Goal: Task Accomplishment & Management: Use online tool/utility

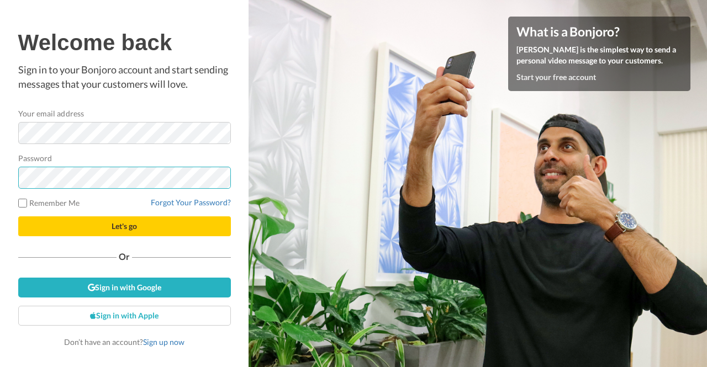
click at [18, 217] on button "Let's go" at bounding box center [124, 227] width 213 height 20
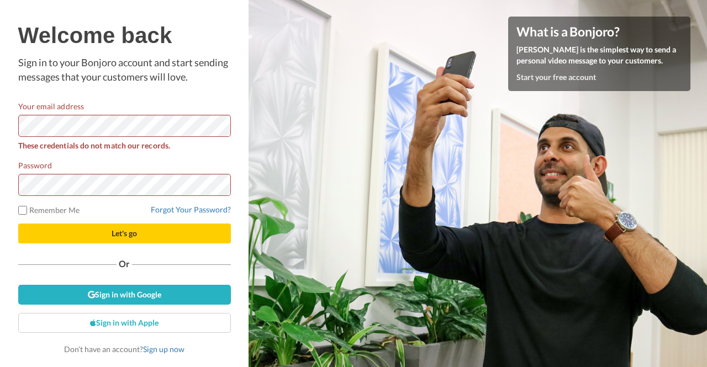
click at [223, 202] on form "Your email address These credentials do not match our records. Password Remembe…" at bounding box center [124, 172] width 213 height 143
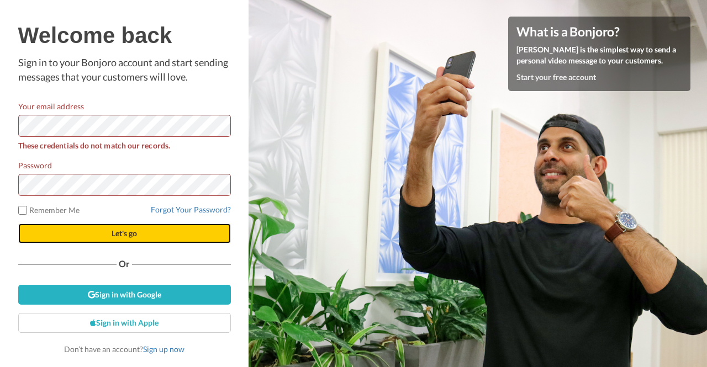
click at [115, 231] on span "Let's go" at bounding box center [124, 233] width 25 height 9
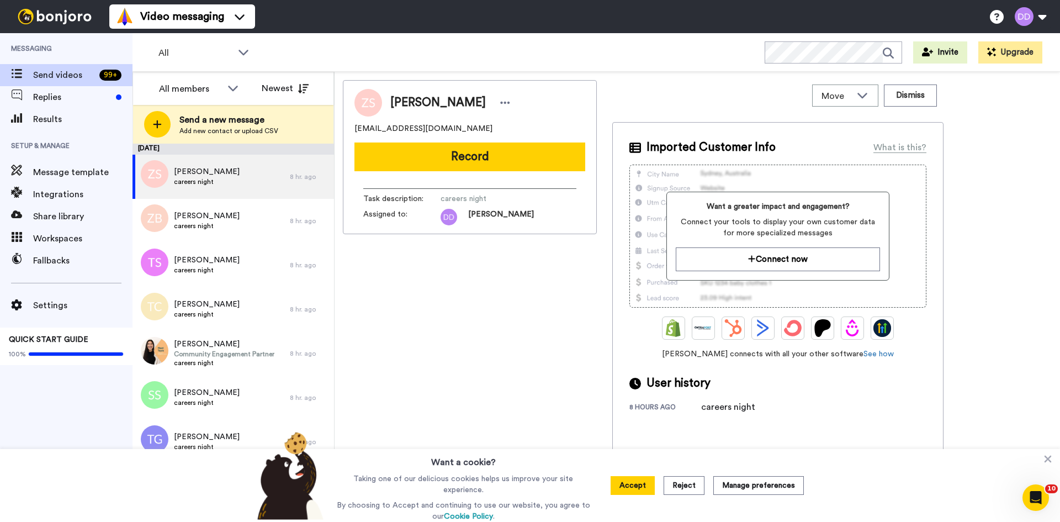
click at [371, 338] on div "Zheke Sinclair zheke.l.s@hotmail.com Record Task description : careers night As…" at bounding box center [470, 299] width 254 height 439
click at [56, 78] on span "Send videos" at bounding box center [64, 74] width 62 height 13
click at [74, 173] on span "Message template" at bounding box center [82, 172] width 99 height 13
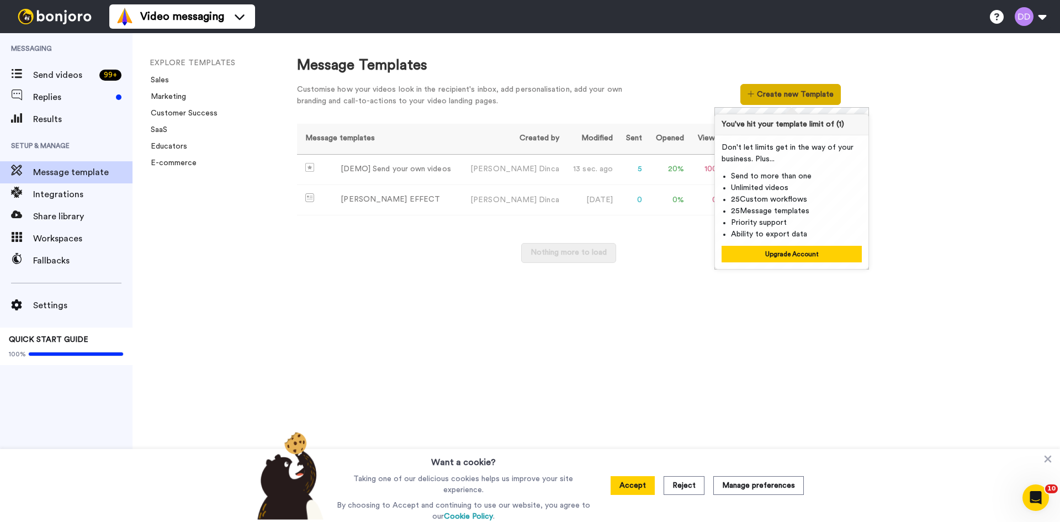
click at [804, 97] on button "Create new Template" at bounding box center [791, 94] width 100 height 21
click at [779, 255] on button "Upgrade Account" at bounding box center [792, 254] width 140 height 17
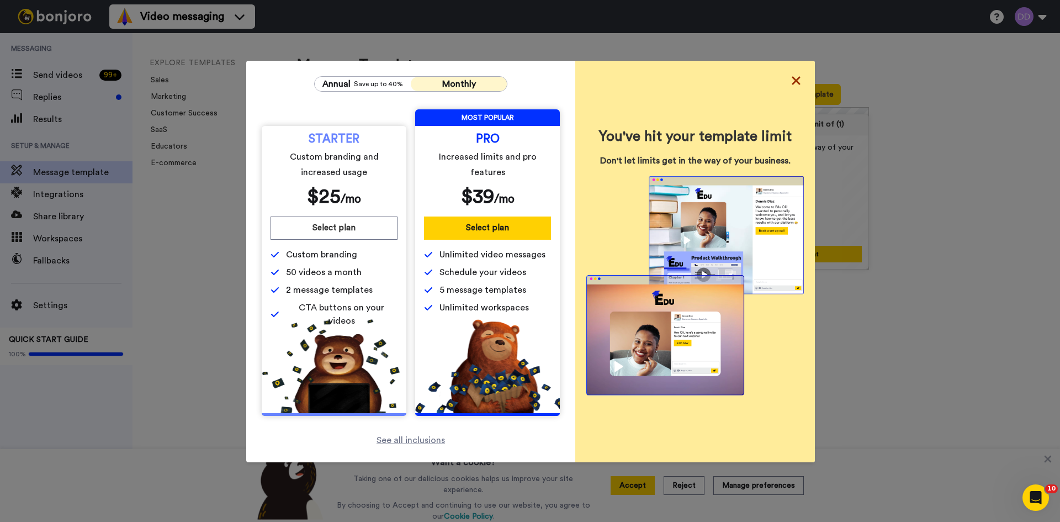
click at [794, 82] on icon at bounding box center [796, 80] width 8 height 8
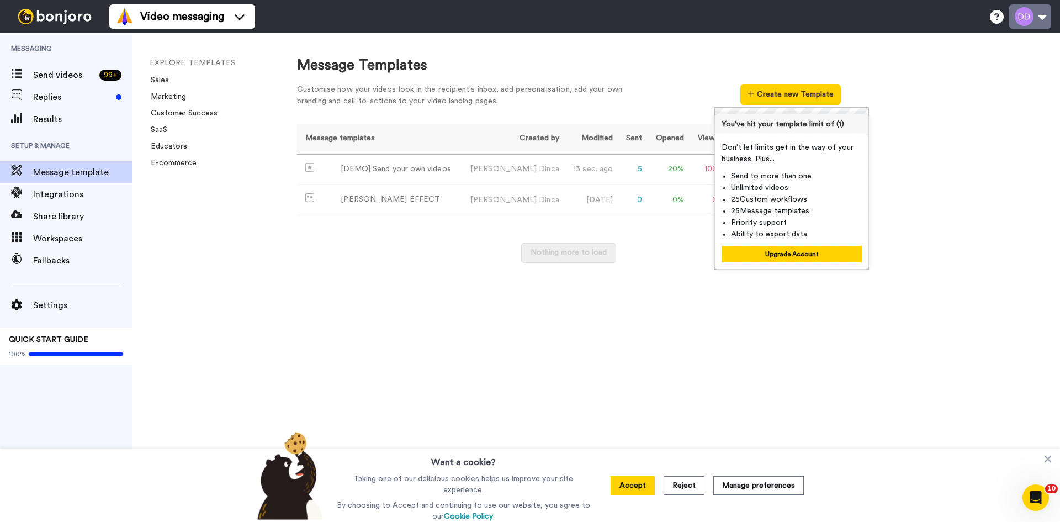
click at [1028, 18] on button at bounding box center [1031, 16] width 42 height 24
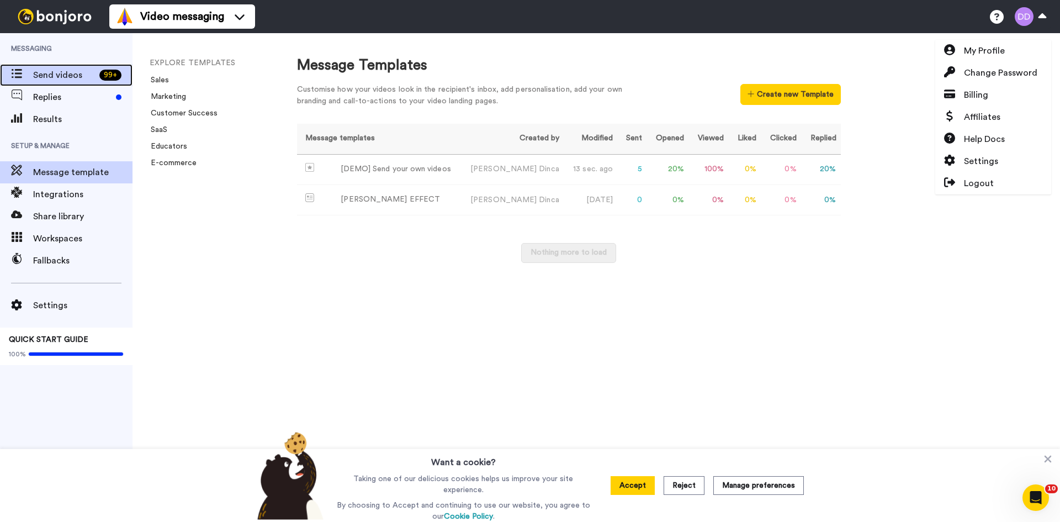
click at [82, 73] on span "Send videos" at bounding box center [64, 74] width 62 height 13
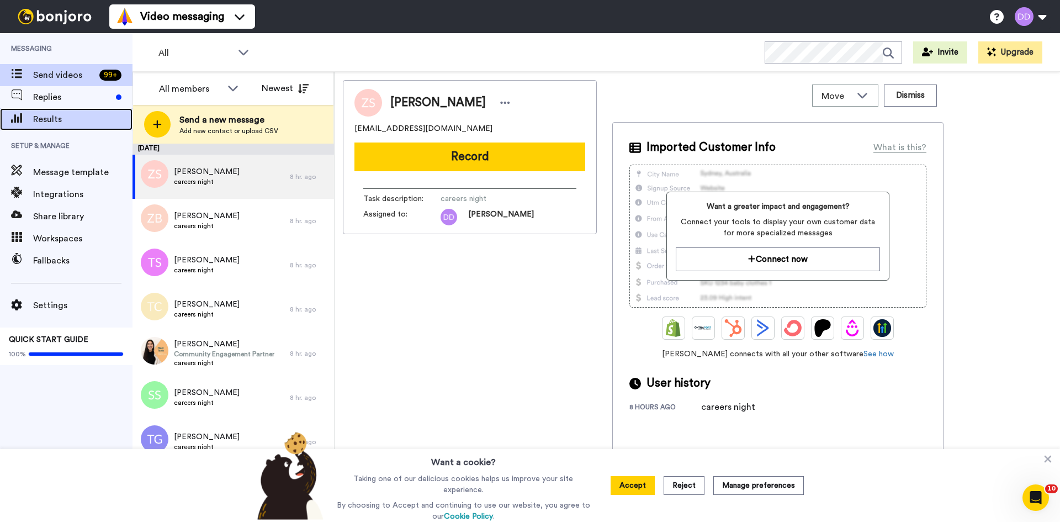
click at [55, 121] on span "Results" at bounding box center [82, 119] width 99 height 13
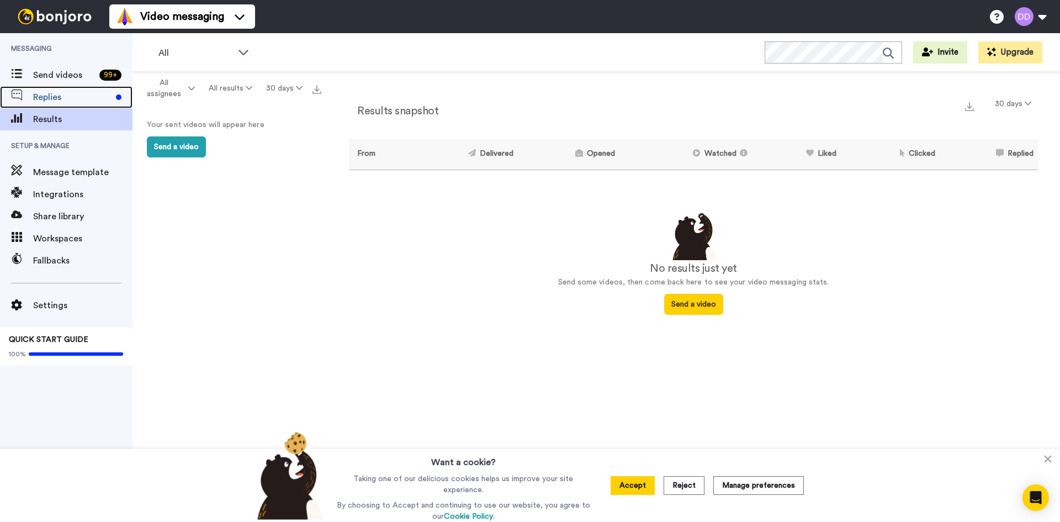
click at [59, 99] on span "Replies" at bounding box center [72, 97] width 78 height 13
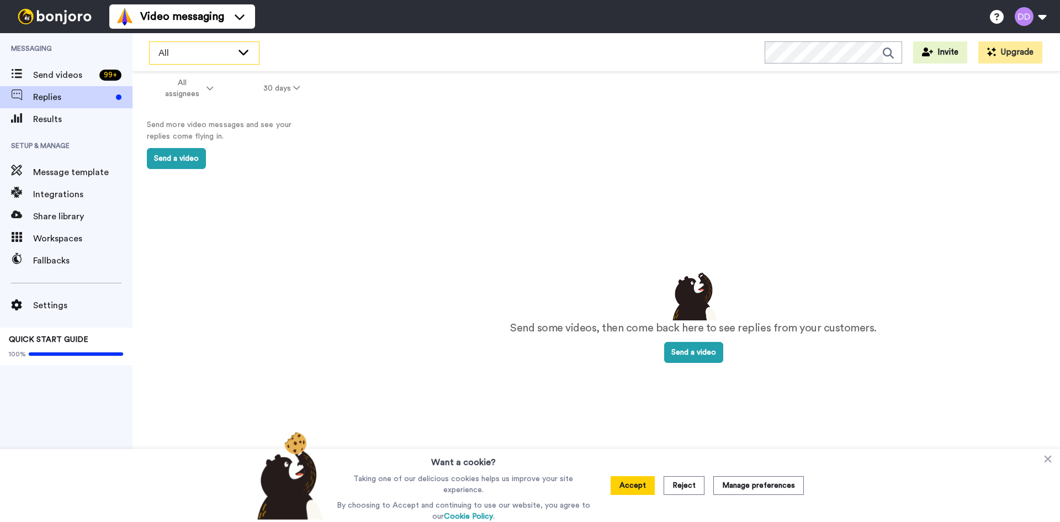
click at [241, 45] on div "All" at bounding box center [204, 53] width 109 height 22
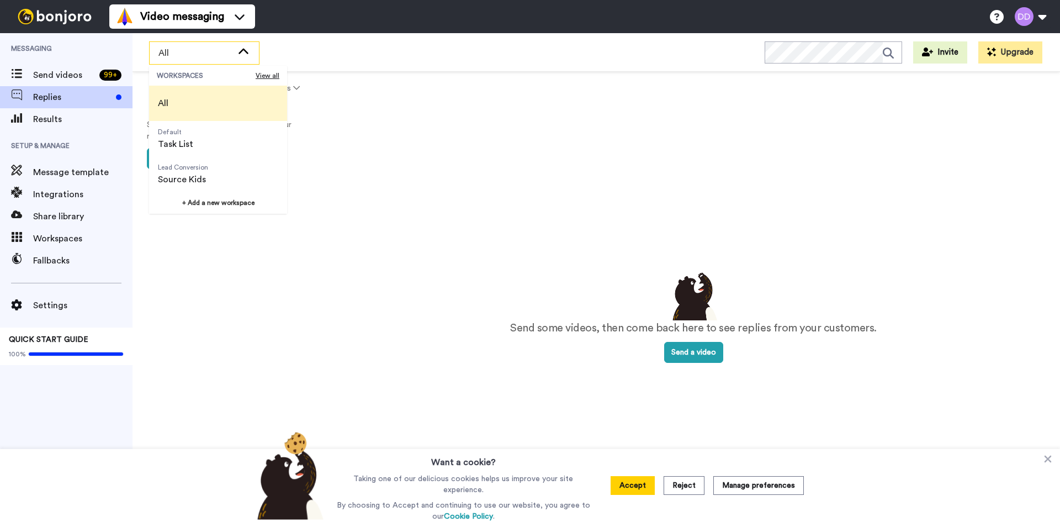
click at [375, 44] on div "All WORKSPACES View all All Default Task List Lead Conversion Source Kids + Add…" at bounding box center [597, 52] width 928 height 39
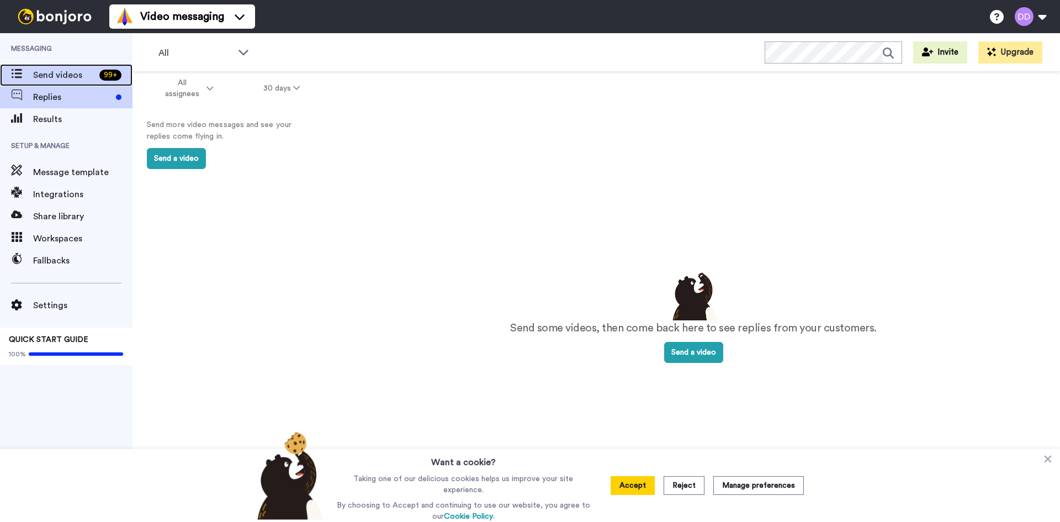
click at [62, 79] on span "Send videos" at bounding box center [64, 74] width 62 height 13
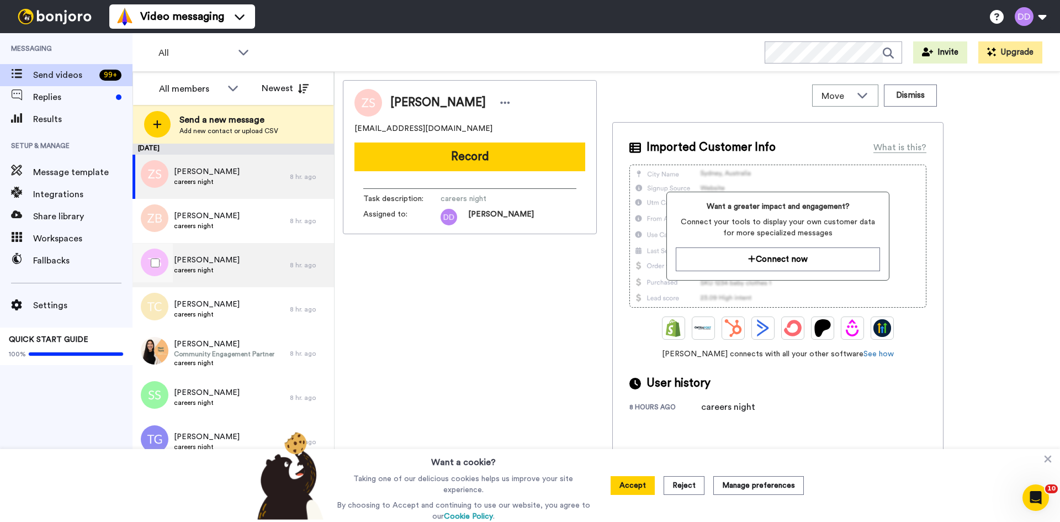
click at [233, 277] on div "Toni Seale careers night" at bounding box center [211, 265] width 157 height 44
click at [264, 177] on div "Zheke Sinclair careers night" at bounding box center [211, 177] width 157 height 44
click at [468, 157] on button "Record" at bounding box center [470, 156] width 231 height 29
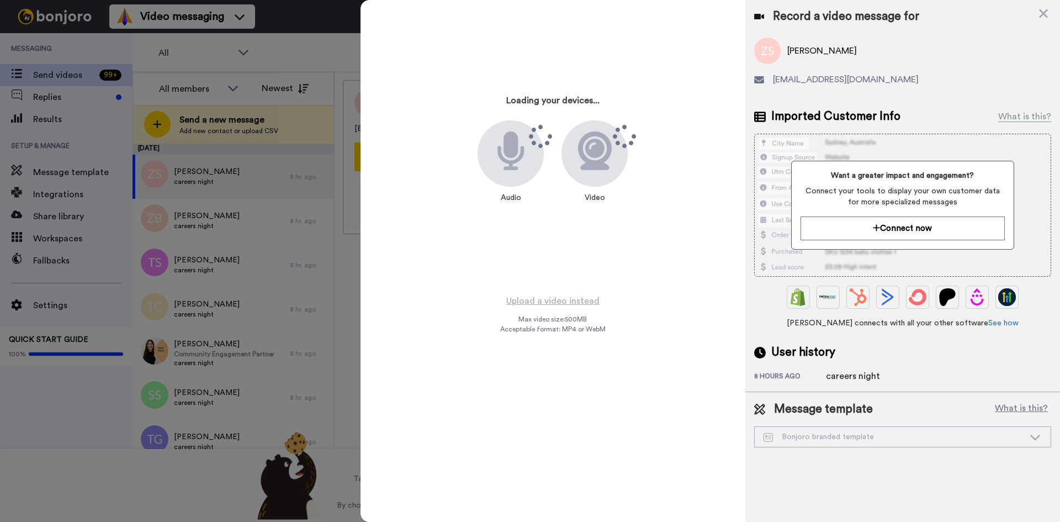
click at [1050, 14] on div "Record a video message for" at bounding box center [902, 16] width 297 height 15
click at [1042, 15] on icon at bounding box center [1043, 13] width 9 height 9
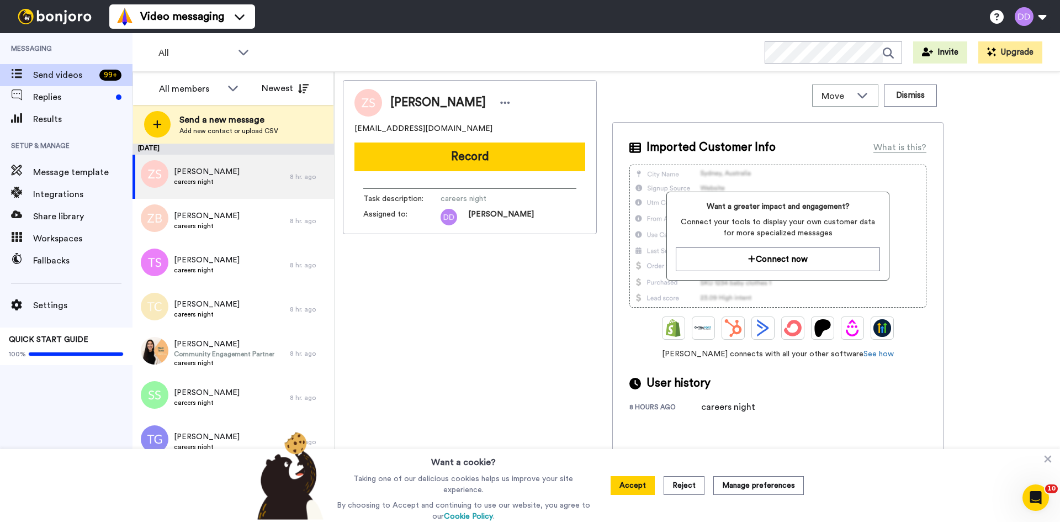
click at [481, 345] on div "Zheke Sinclair zheke.l.s@hotmail.com Record Task description : careers night As…" at bounding box center [470, 299] width 254 height 439
click at [68, 174] on span "Message template" at bounding box center [82, 172] width 99 height 13
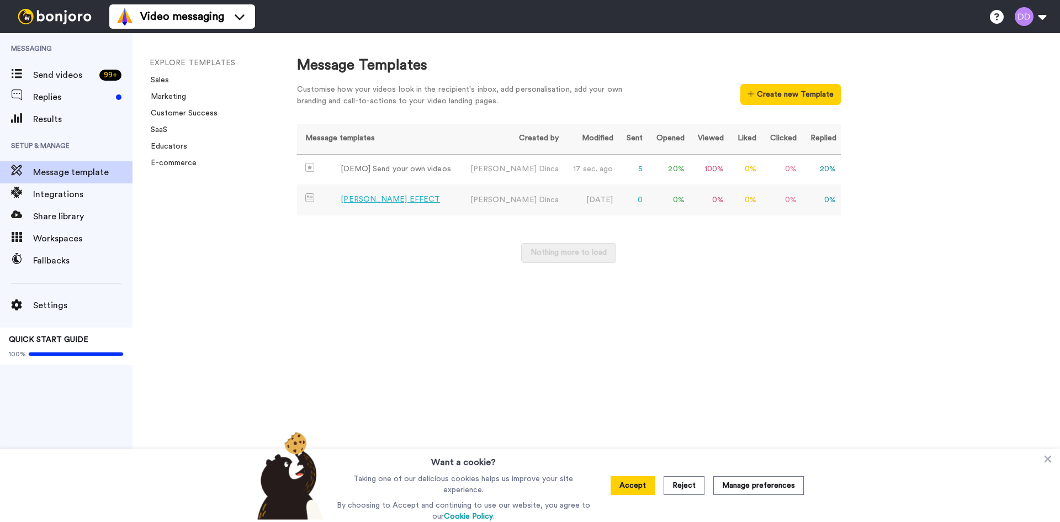
click at [815, 192] on td "0 %" at bounding box center [821, 200] width 40 height 30
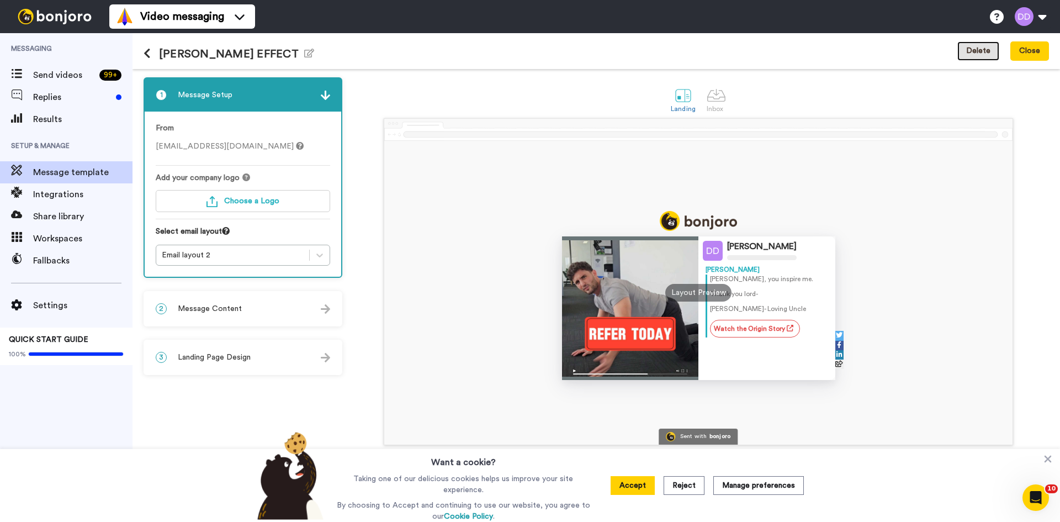
click at [981, 49] on button "Delete" at bounding box center [979, 51] width 42 height 20
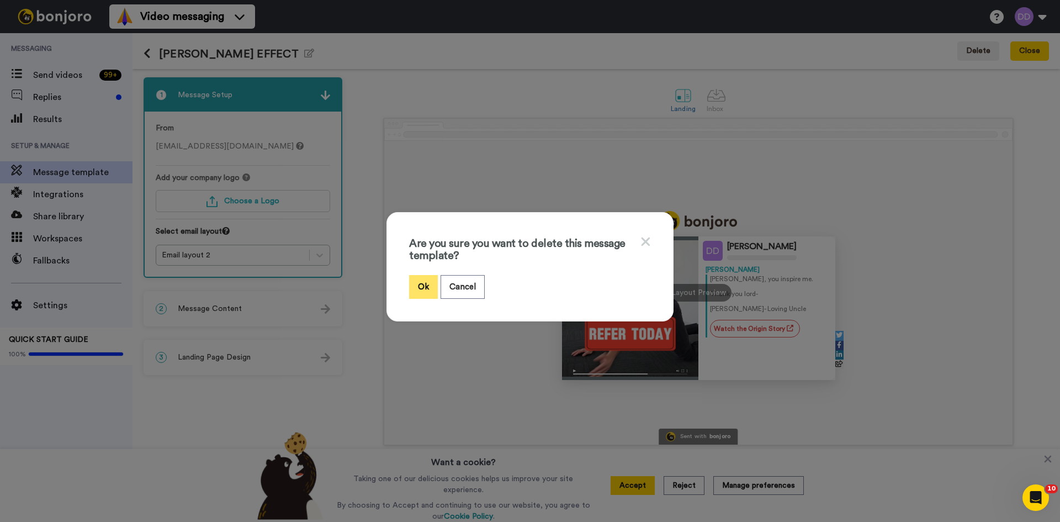
click at [410, 282] on button "Ok" at bounding box center [423, 287] width 29 height 24
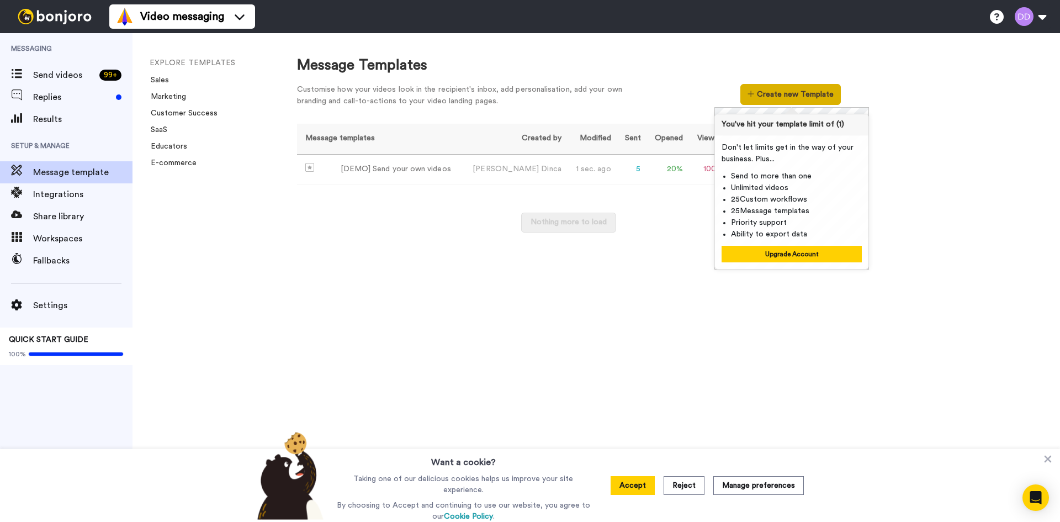
click at [771, 96] on button "Create new Template" at bounding box center [791, 94] width 100 height 21
click at [690, 250] on div "Message Templates Customise how your videos look in the recipient's inbox, add …" at bounding box center [667, 277] width 785 height 489
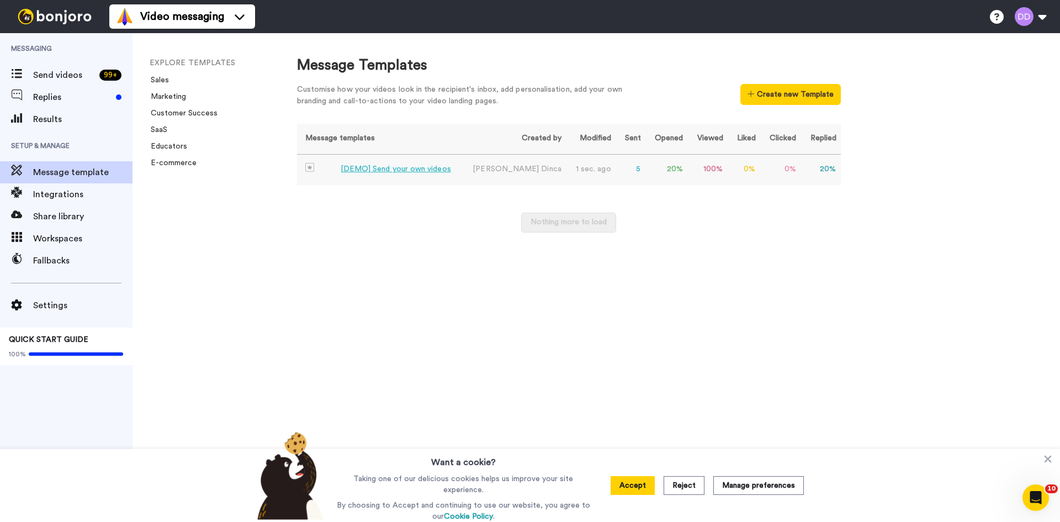
click at [512, 173] on td "David Dinca" at bounding box center [513, 169] width 105 height 31
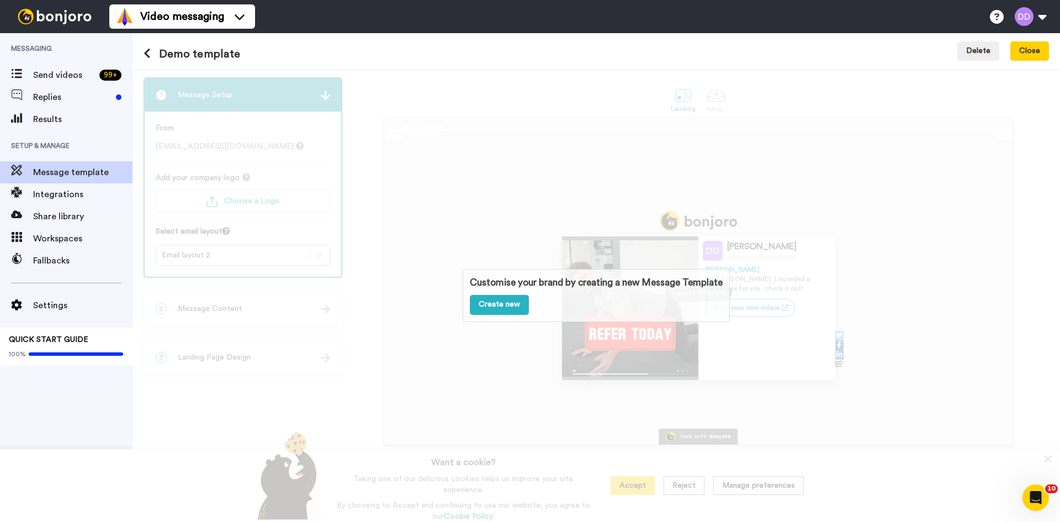
click at [148, 49] on icon at bounding box center [147, 53] width 7 height 11
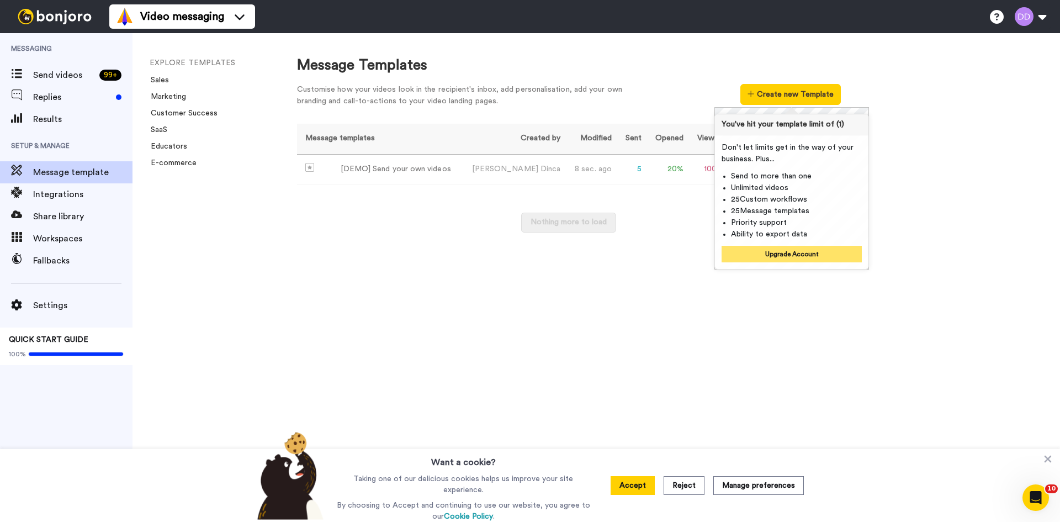
click at [802, 254] on button "Upgrade Account" at bounding box center [792, 254] width 140 height 17
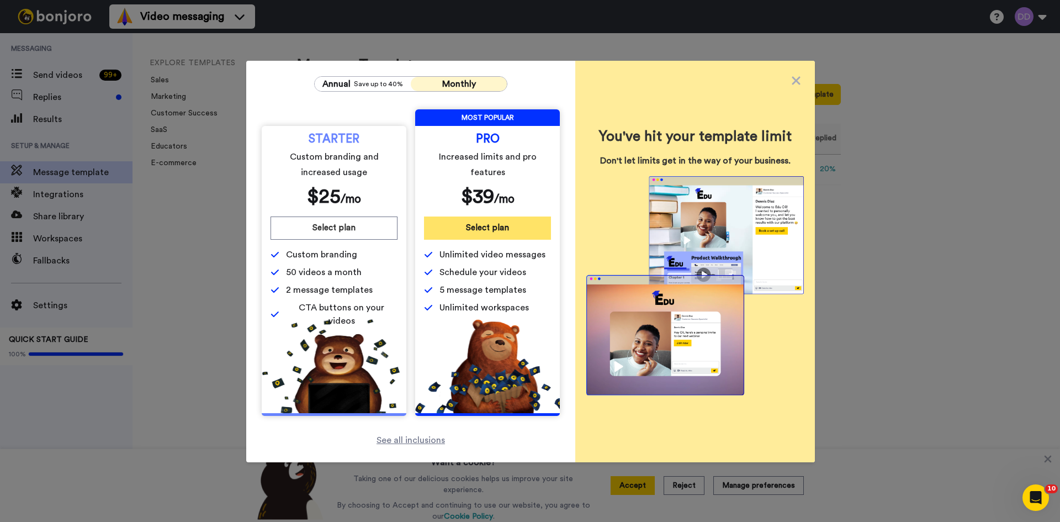
click at [520, 233] on button "Select plan" at bounding box center [487, 228] width 127 height 23
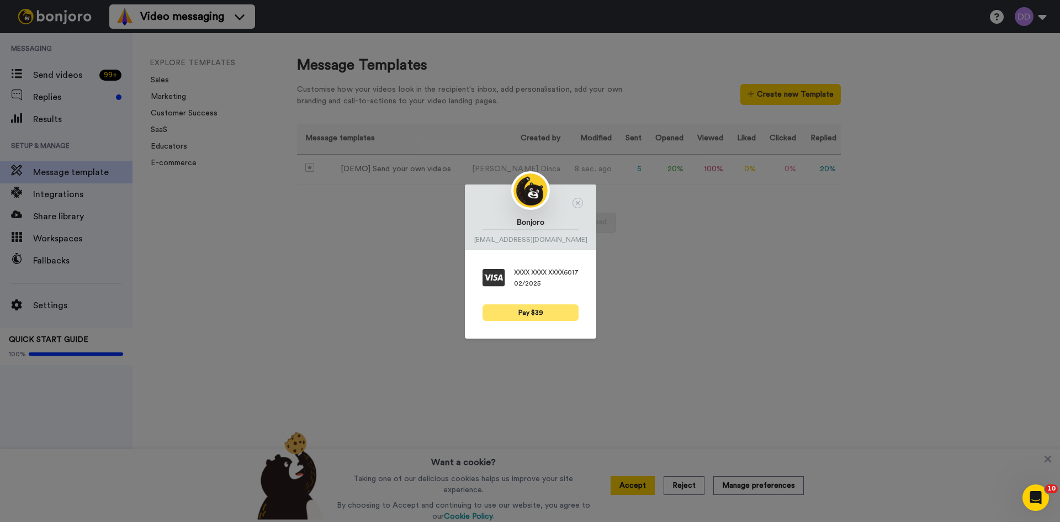
click at [531, 311] on button "Pay $39" at bounding box center [531, 312] width 96 height 17
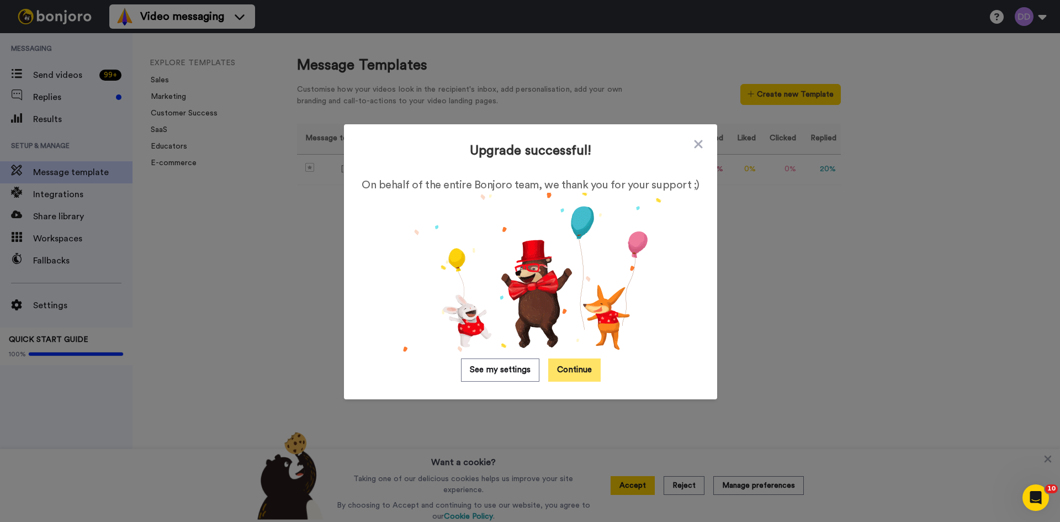
click at [564, 365] on button "Continue" at bounding box center [574, 369] width 52 height 23
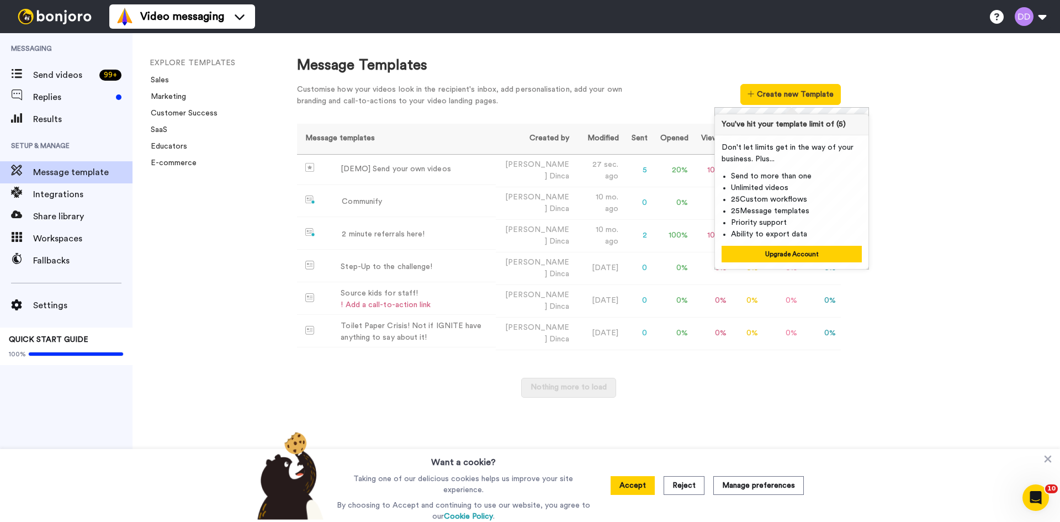
drag, startPoint x: 0, startPoint y: 0, endPoint x: 762, endPoint y: 372, distance: 848.2
click at [679, 113] on div "Message Templates Customise how your videos look in the recipient's inbox, add …" at bounding box center [569, 83] width 544 height 57
click at [823, 381] on div "Nothing more to load" at bounding box center [569, 393] width 544 height 31
click at [805, 87] on button "Create new Template" at bounding box center [791, 94] width 100 height 21
click at [410, 335] on div "Toilet Paper Crisis! Not if IGNITE have anything to say about it!" at bounding box center [416, 331] width 150 height 23
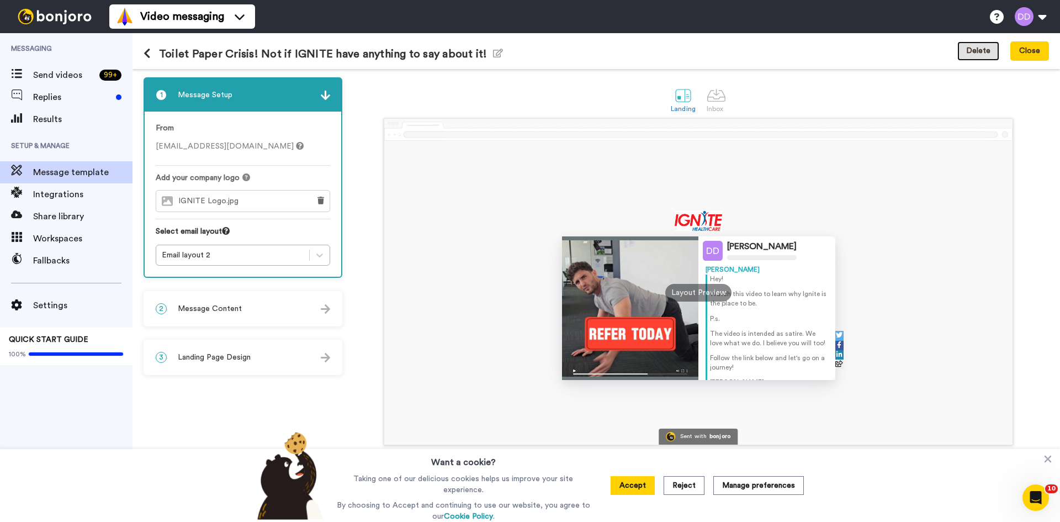
click at [975, 56] on button "Delete" at bounding box center [979, 51] width 42 height 20
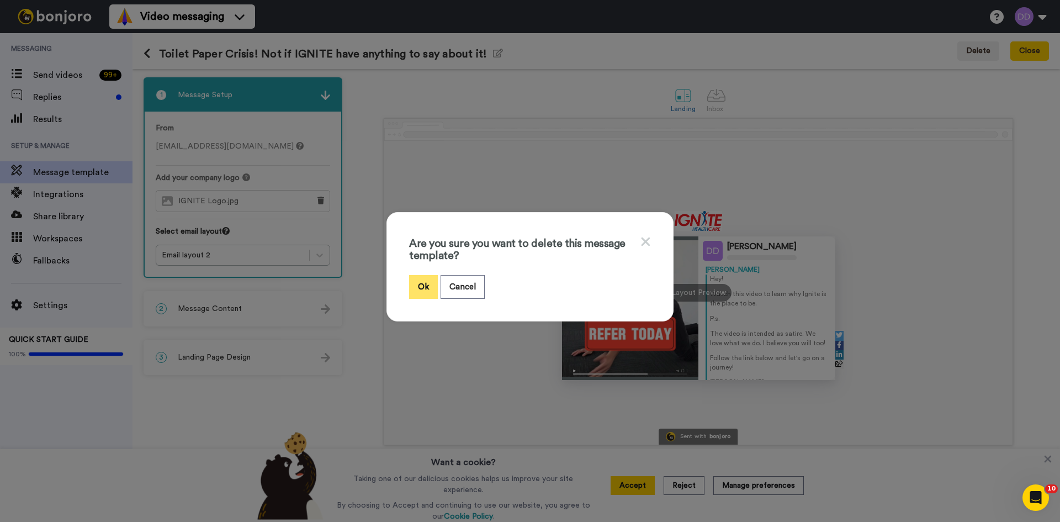
click at [415, 285] on button "Ok" at bounding box center [423, 287] width 29 height 24
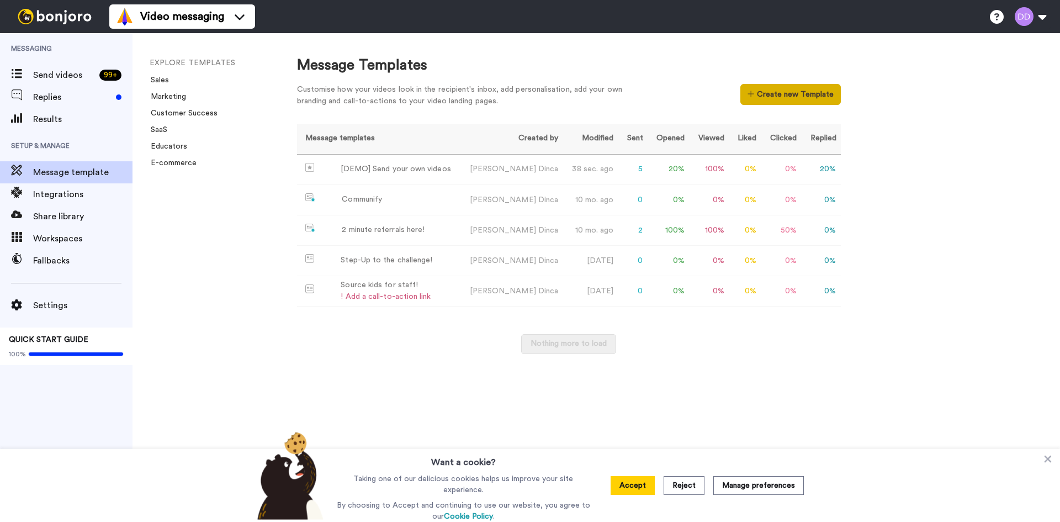
click at [801, 89] on button "Create new Template" at bounding box center [791, 94] width 100 height 21
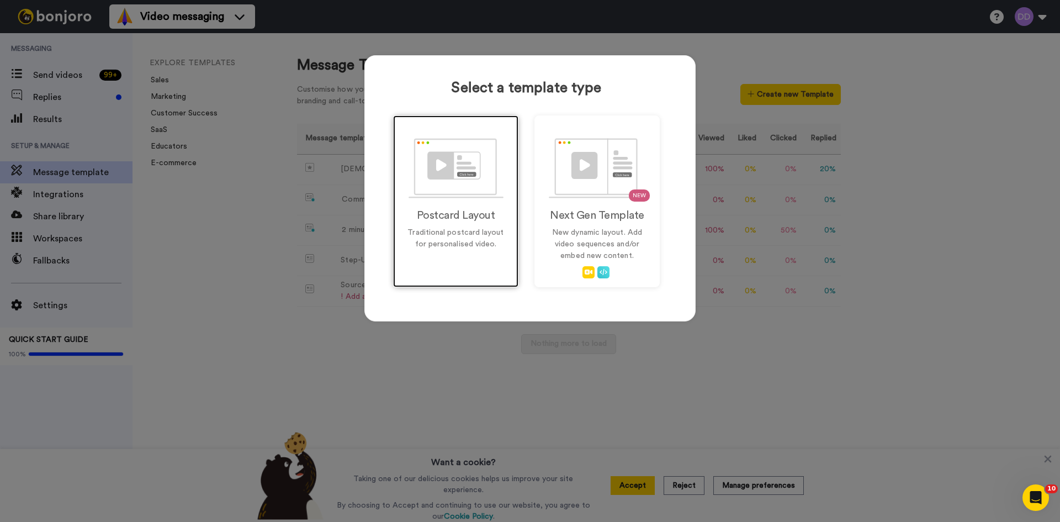
click at [464, 178] on img at bounding box center [456, 168] width 95 height 60
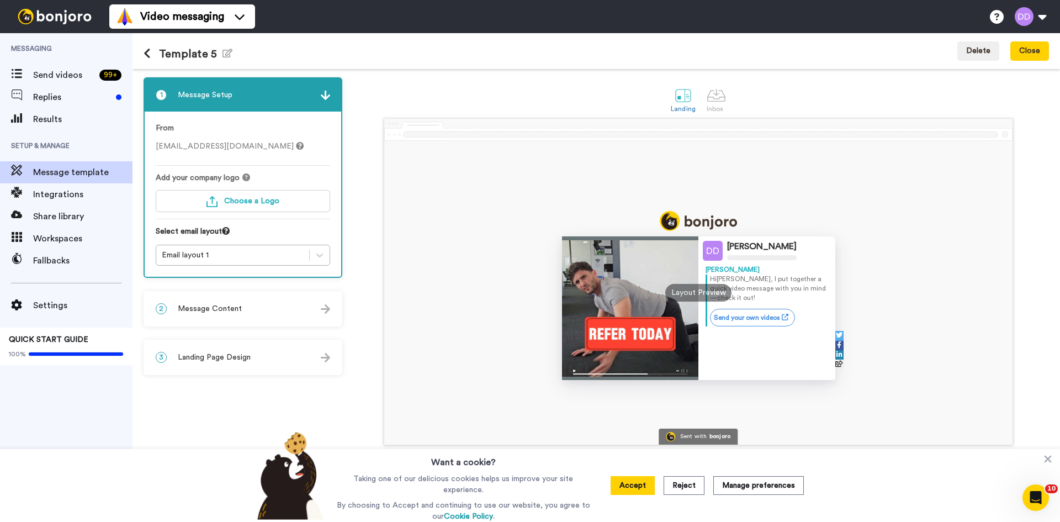
click at [231, 316] on div "2 Message Content" at bounding box center [243, 308] width 197 height 33
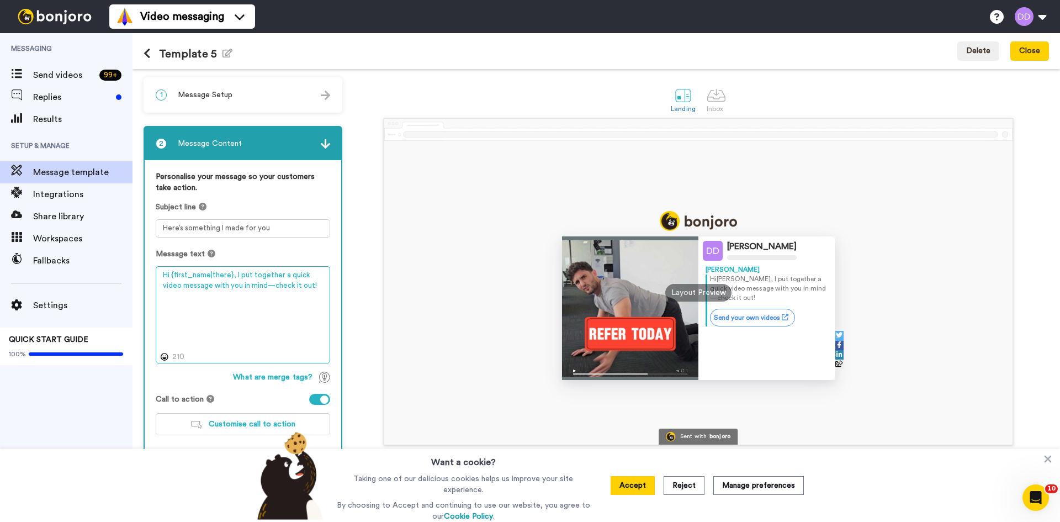
drag, startPoint x: 306, startPoint y: 294, endPoint x: 234, endPoint y: 276, distance: 74.6
click at [234, 276] on textarea "Hi {first_name|there}, I put together a quick video message with you in mind—ch…" at bounding box center [243, 314] width 175 height 97
paste textarea "Thank you. Honestly, showing up on a weeknight after a full day says so much ab…"
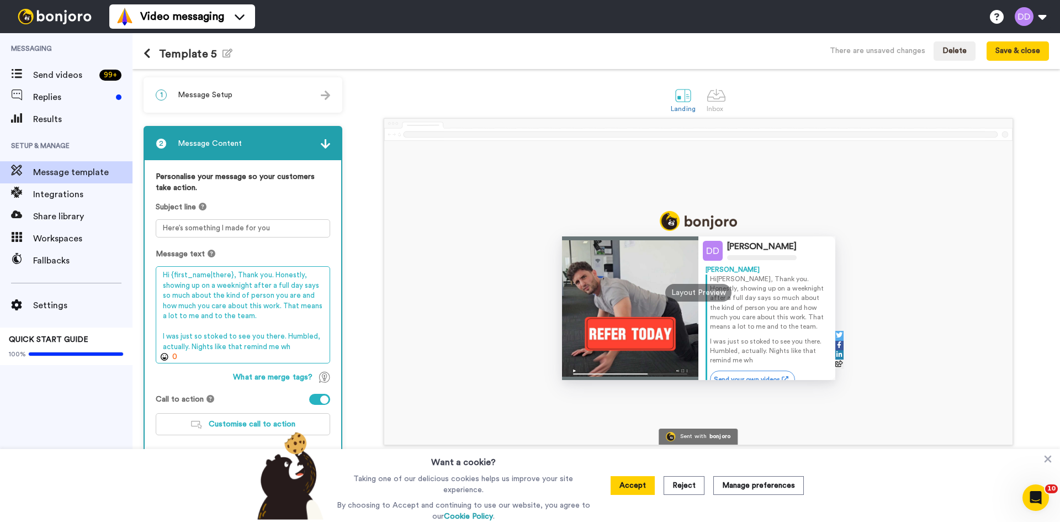
click at [235, 274] on textarea "Hi {first_name|there}, Thank you. Honestly, showing up on a weeknight after a f…" at bounding box center [243, 314] width 175 height 97
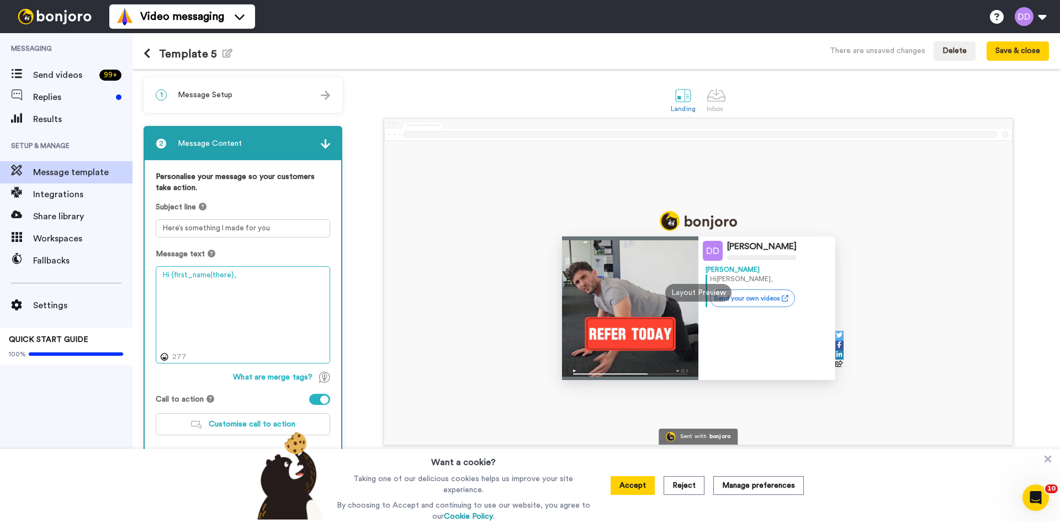
drag, startPoint x: 254, startPoint y: 279, endPoint x: 408, endPoint y: 320, distance: 160.0
click at [416, 325] on div "1 Message Setup From ddinca@ignitehealthcare.com.au Add your company logo Choos…" at bounding box center [597, 295] width 928 height 453
paste textarea "Thank you for coming out on a weeknight. It says so much about how much you car…"
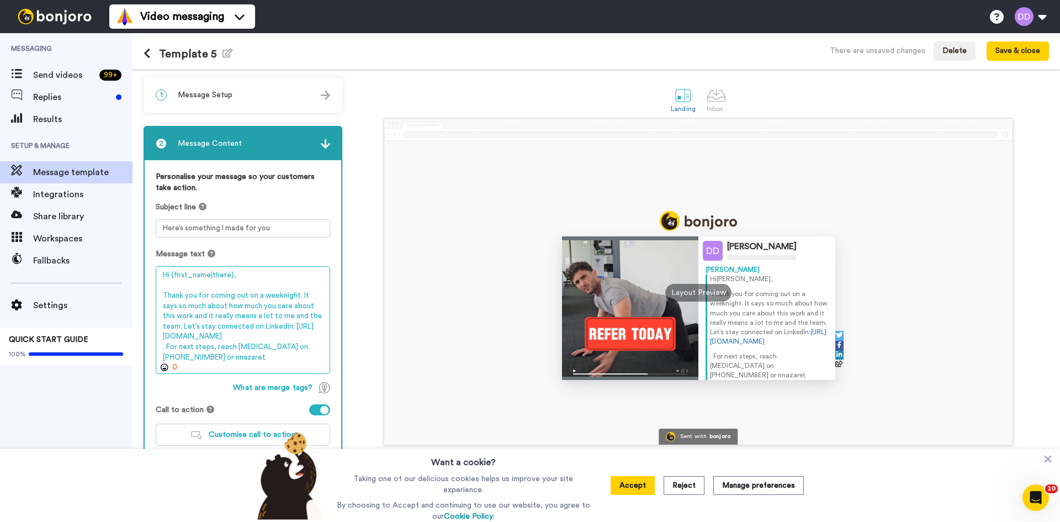
click at [164, 298] on textarea "Hi {first_name|there}, Thank you for coming out on a weeknight. It says so much…" at bounding box center [243, 320] width 175 height 108
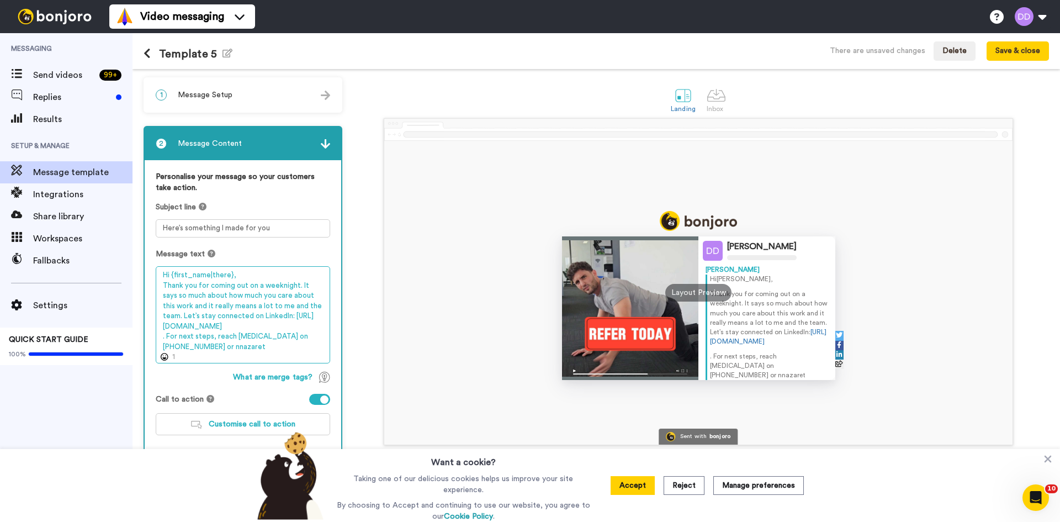
drag, startPoint x: 305, startPoint y: 332, endPoint x: 247, endPoint y: 326, distance: 58.4
click at [241, 328] on textarea "Hi {first_name|there}, Thank you for coming out on a weeknight. It says so much…" at bounding box center [243, 314] width 175 height 97
click at [274, 323] on textarea "Hi {first_name|there}, Thank you for coming out on a weeknight. It says so much…" at bounding box center [243, 314] width 175 height 97
drag, startPoint x: 306, startPoint y: 326, endPoint x: 280, endPoint y: 319, distance: 26.9
click at [280, 319] on textarea "Hi {first_name|there}, Thank you for coming out on a weeknight. It says so much…" at bounding box center [243, 314] width 175 height 97
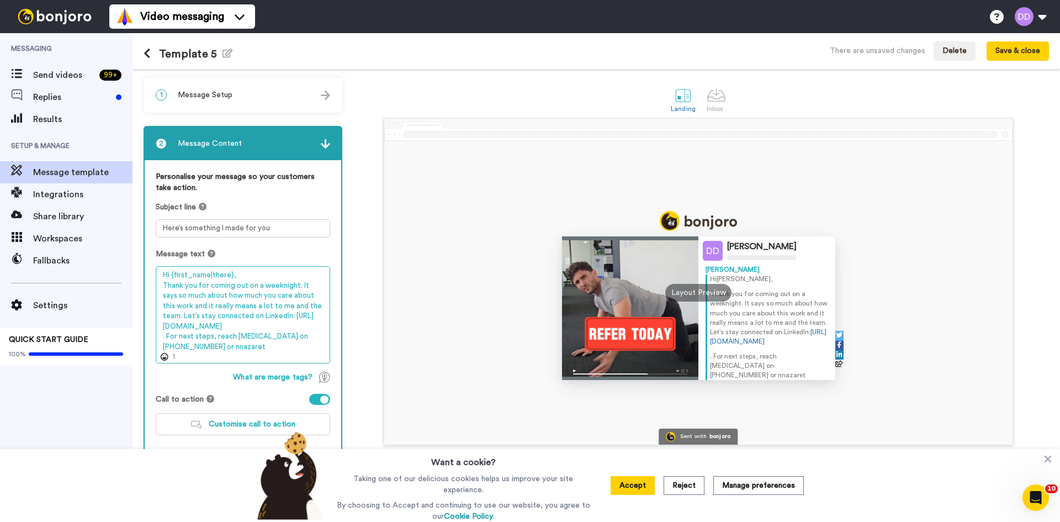
click at [282, 348] on textarea "Hi {first_name|there}, Thank you for coming out on a weeknight. It says so much…" at bounding box center [243, 314] width 175 height 97
drag, startPoint x: 250, startPoint y: 349, endPoint x: 78, endPoint y: 225, distance: 212.5
click at [78, 225] on div "Messaging Send videos 99 + Replies Results Setup & Manage Message template Inte…" at bounding box center [530, 277] width 1060 height 489
paste textarea "Wow, thank you for showing up on a weeknight! That kind of effort says everythi…"
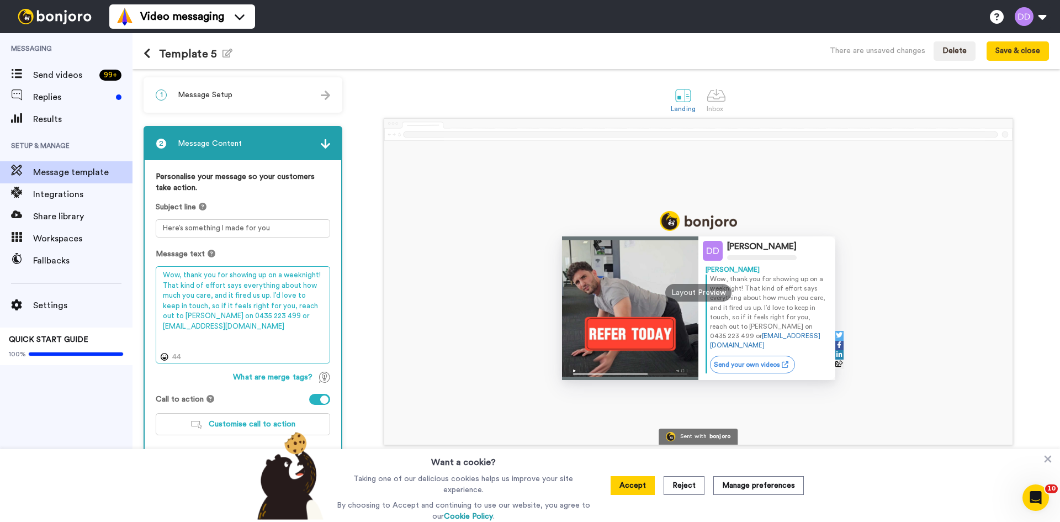
click at [297, 308] on textarea "Wow, thank you for showing up on a weeknight! That kind of effort says everythi…" at bounding box center [243, 314] width 175 height 97
click at [305, 324] on textarea "Wow, thank you for showing up on a weeknight! That kind of effort says everythi…" at bounding box center [243, 314] width 175 height 97
click at [325, 274] on textarea "Wow, thank you for showing up on a weeknight! That kind of effort says everythi…" at bounding box center [243, 314] width 175 height 97
click at [163, 274] on textarea "Wow, thank you for showing up on a weeknight! That kind of effort says everythi…" at bounding box center [243, 314] width 175 height 97
click at [316, 273] on textarea "Wow, thank you for showing up on a weeknight! That kind of effort says everythi…" at bounding box center [243, 314] width 175 height 97
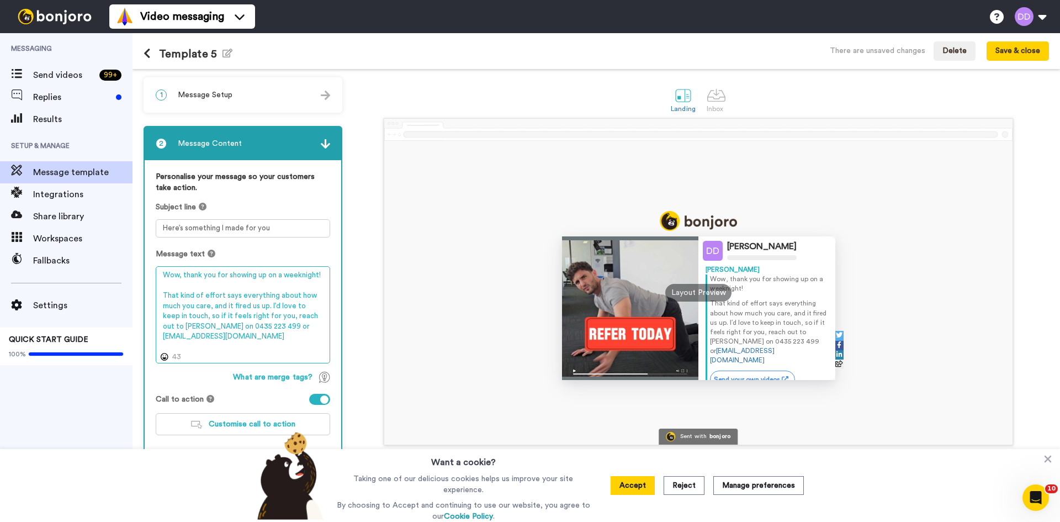
type textarea "Wow, thank you for showing up on a weeknight! That kind of effort says everythi…"
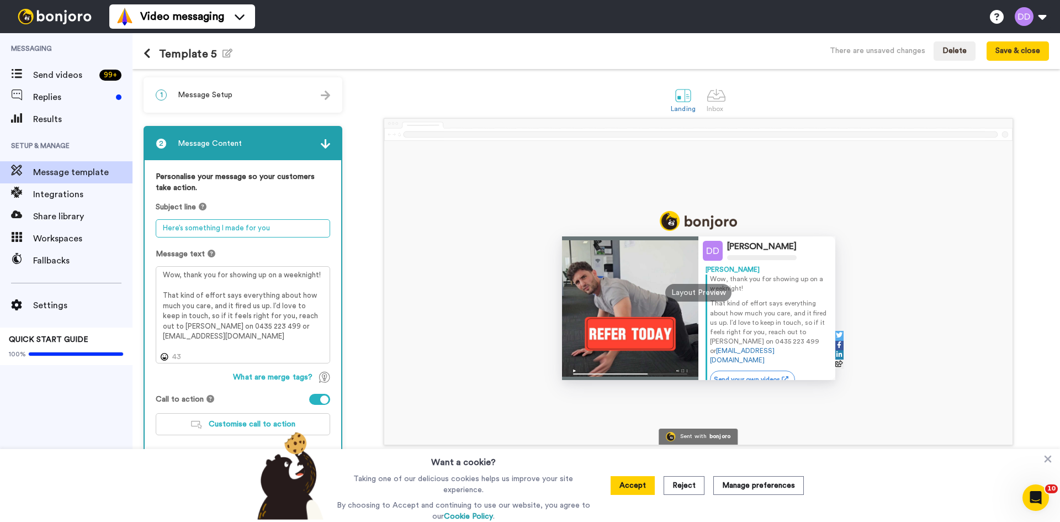
click at [293, 224] on textarea "Here’s something I made for you" at bounding box center [243, 228] width 175 height 18
drag, startPoint x: 292, startPoint y: 226, endPoint x: -90, endPoint y: 220, distance: 382.2
click at [0, 220] on html "Video messaging Switch to Video messaging Testimonials Try me for free! Setting…" at bounding box center [530, 261] width 1060 height 522
paste textarea "Personal Video Thank You – With Gratitude from Ignite"
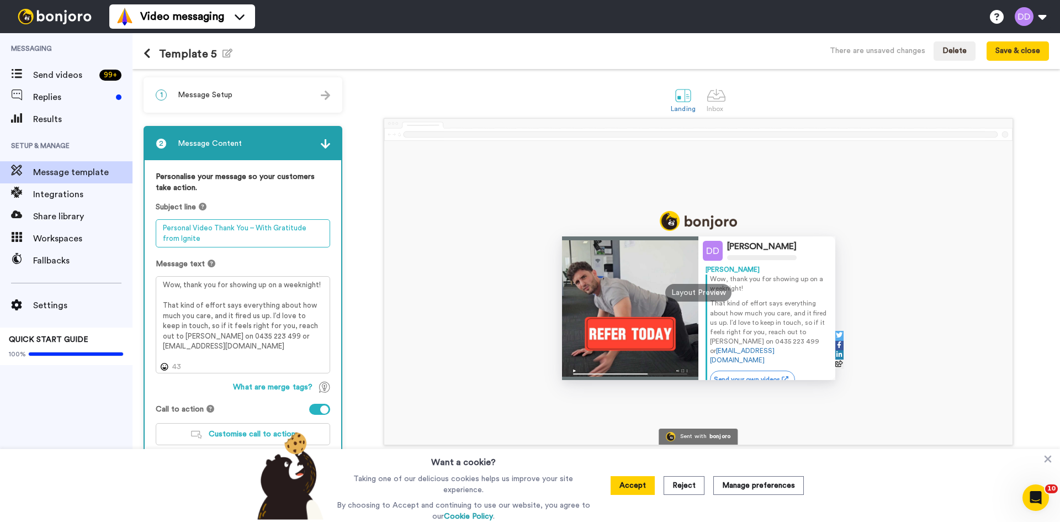
type textarea "Personal Video Thank You – With Gratitude from Ignite"
click at [378, 289] on div "David Dinca David Wow, thank you for showing up on a weeknight! That kind of ef…" at bounding box center [698, 281] width 701 height 327
click at [477, 317] on div "David Dinca David Wow, thank you for showing up on a weeknight! That kind of ef…" at bounding box center [698, 292] width 629 height 304
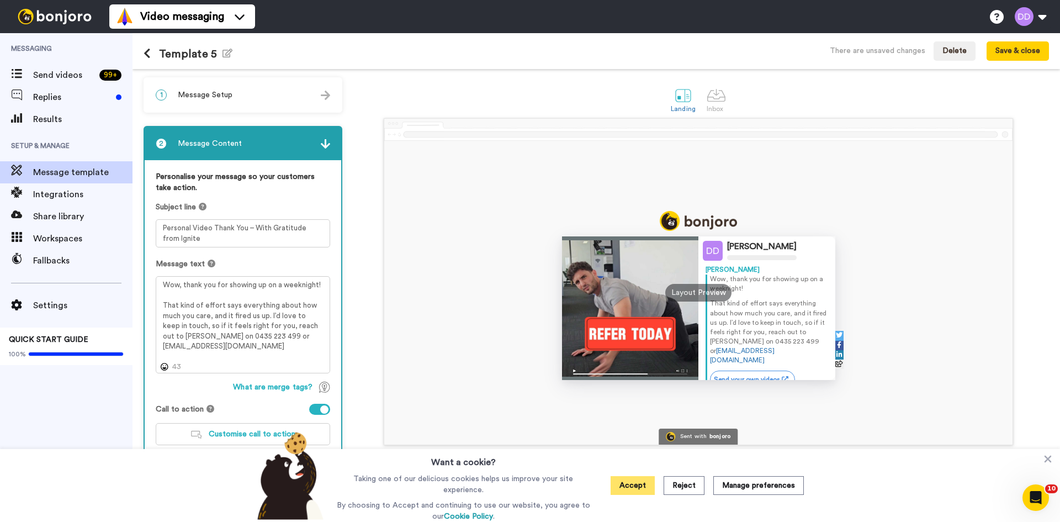
click at [630, 483] on button "Accept" at bounding box center [633, 485] width 44 height 19
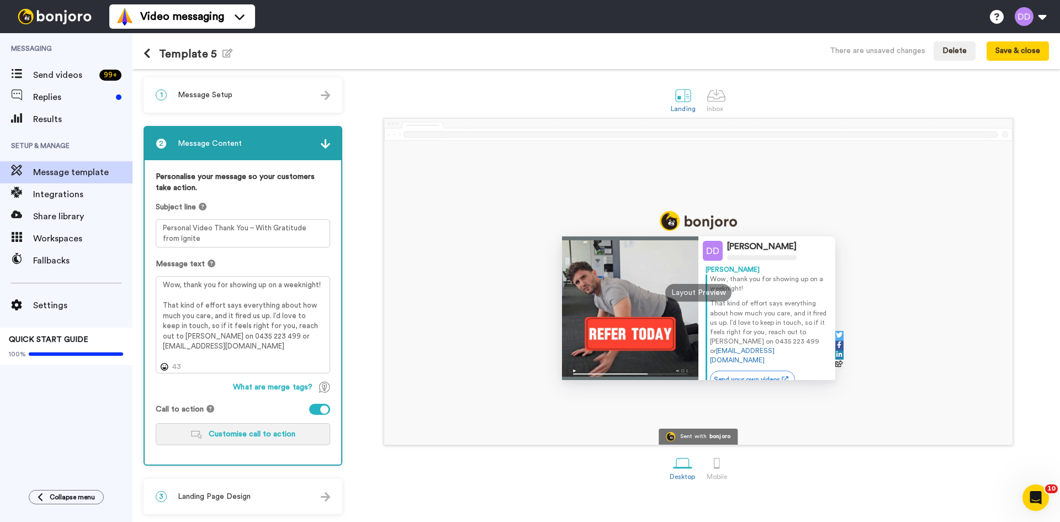
scroll to position [1, 0]
click at [267, 436] on span "Customise call to action" at bounding box center [252, 434] width 87 height 8
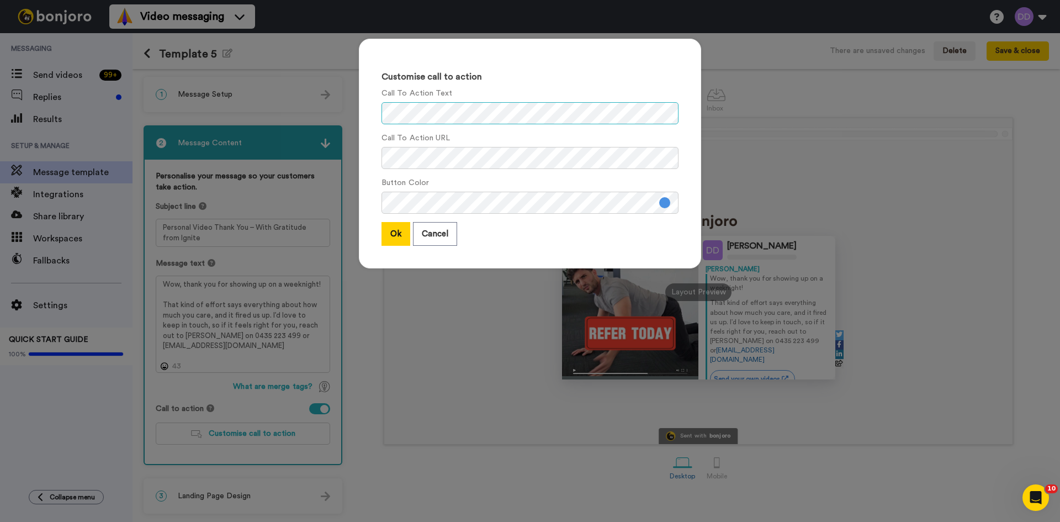
click at [348, 116] on div "Customise call to action Call To Action Text Call To Action URL Button Color Ok…" at bounding box center [530, 159] width 365 height 263
click at [599, 140] on div "Call To Action URL" at bounding box center [530, 151] width 297 height 36
click at [244, 110] on div "Customise call to action Call To Action Text Call To Action URL Button Color Ok…" at bounding box center [530, 261] width 1060 height 522
click at [267, 140] on div "Customise call to action Call To Action Text Call To Action URL Button Color Ok…" at bounding box center [530, 261] width 1060 height 522
click at [663, 207] on button at bounding box center [664, 202] width 11 height 11
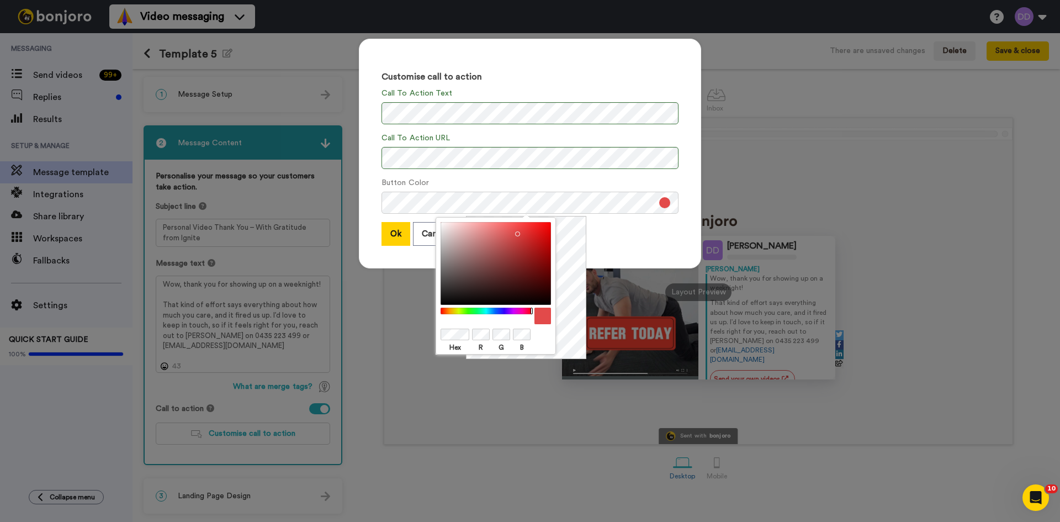
click at [537, 308] on div at bounding box center [496, 316] width 110 height 17
click at [401, 239] on button "Ok" at bounding box center [396, 234] width 29 height 24
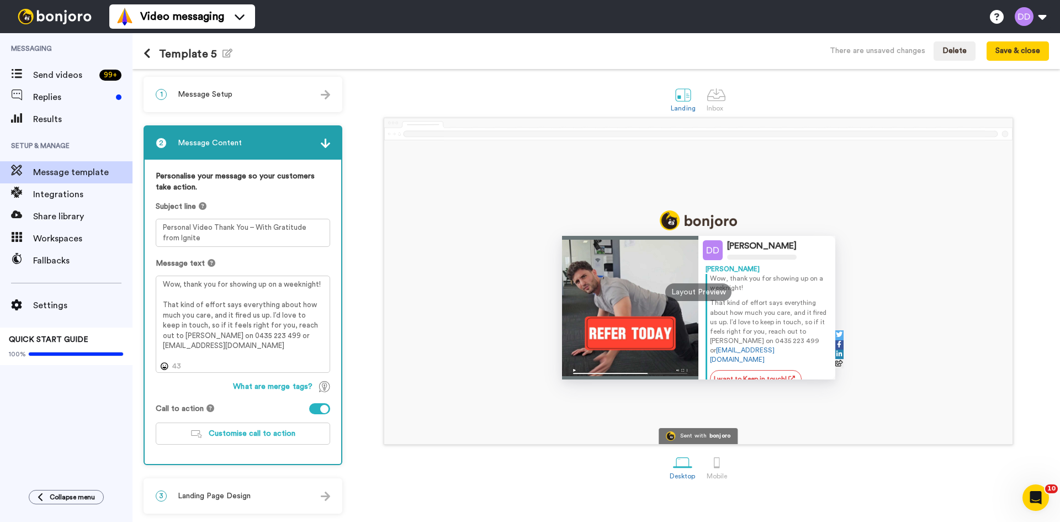
click at [256, 498] on div "3 Landing Page Design" at bounding box center [243, 495] width 197 height 33
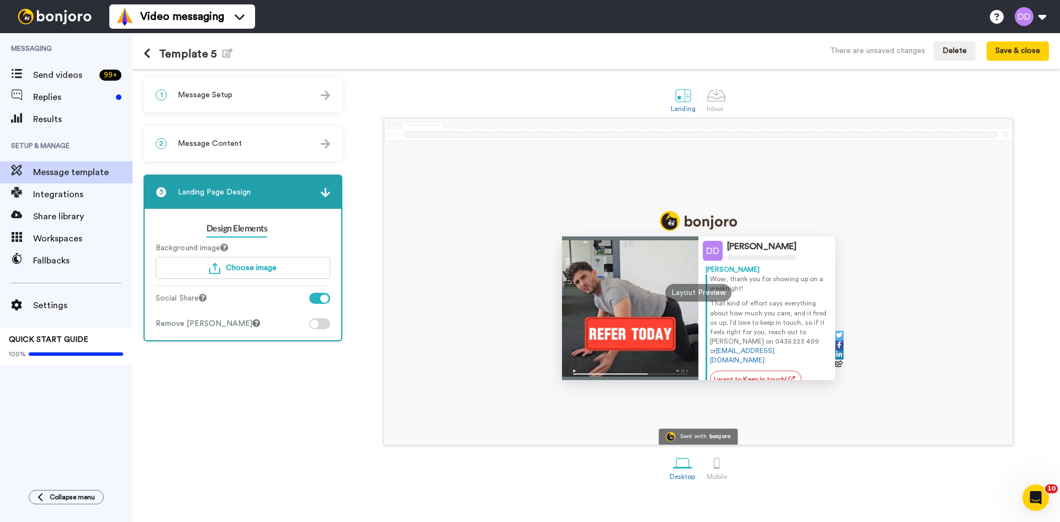
scroll to position [0, 0]
click at [319, 323] on div at bounding box center [319, 323] width 21 height 11
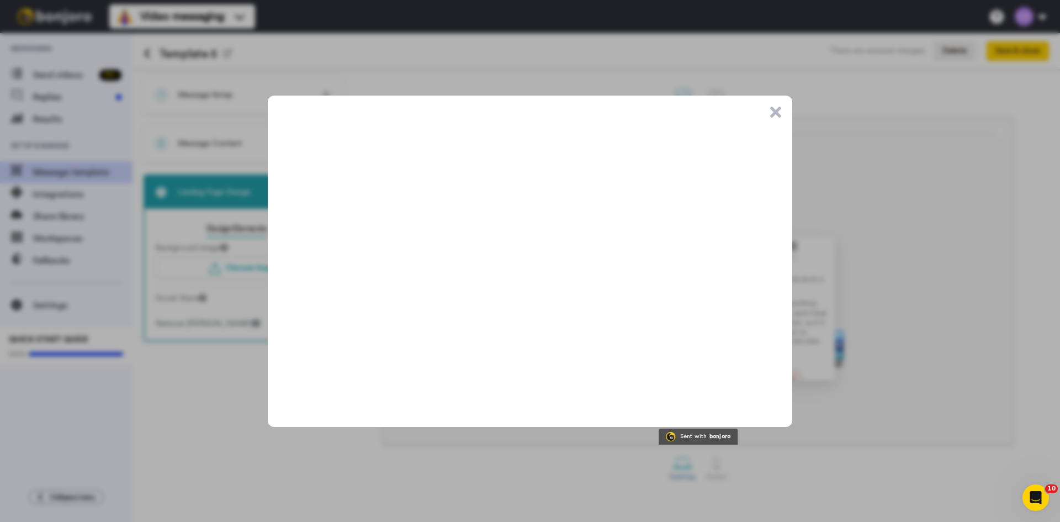
click at [777, 112] on button ".cls-1{stroke-width:0px;}" at bounding box center [775, 112] width 11 height 11
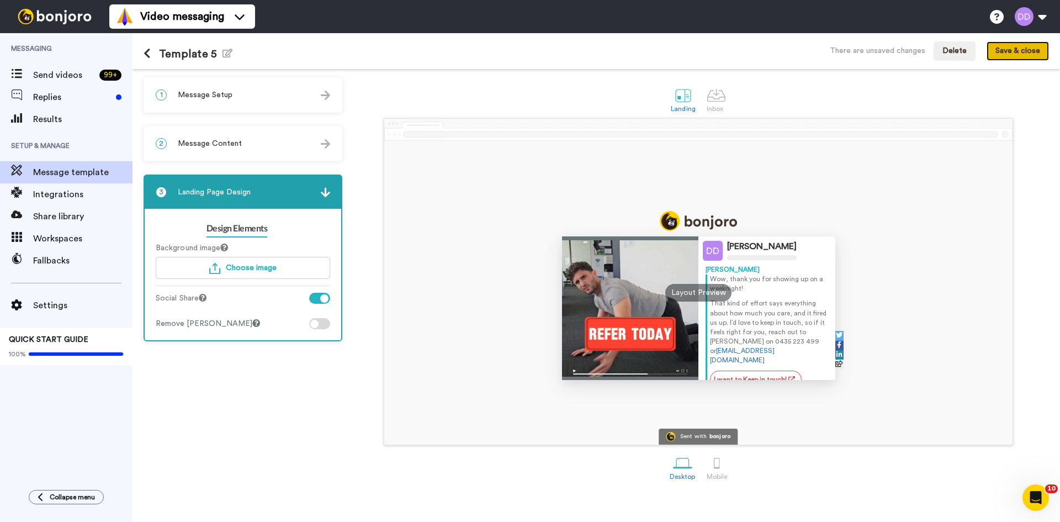
click at [1033, 50] on button "Save & close" at bounding box center [1018, 51] width 62 height 20
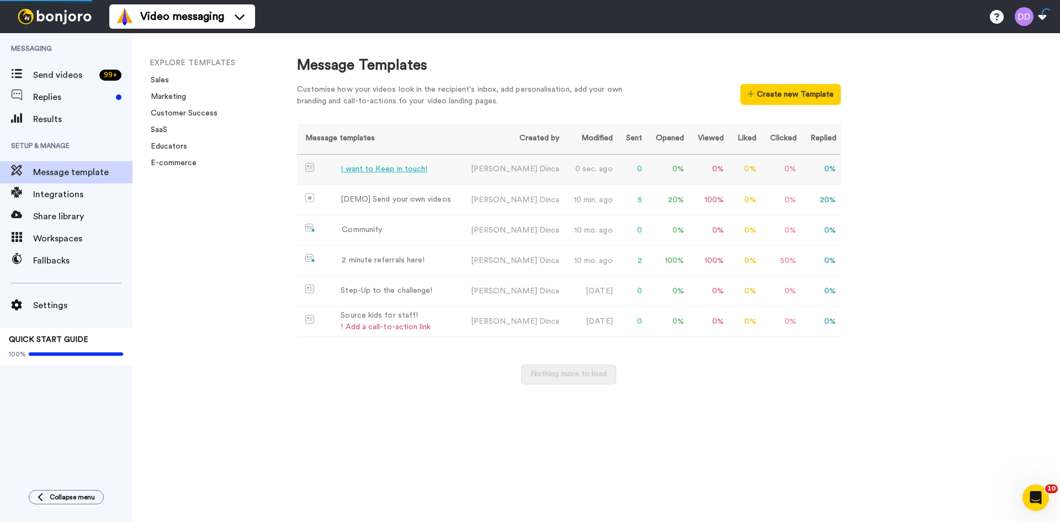
click at [379, 167] on div "I want to Keep in touch!" at bounding box center [384, 169] width 87 height 12
click at [399, 170] on div "I want to Keep in touch!" at bounding box center [384, 169] width 87 height 12
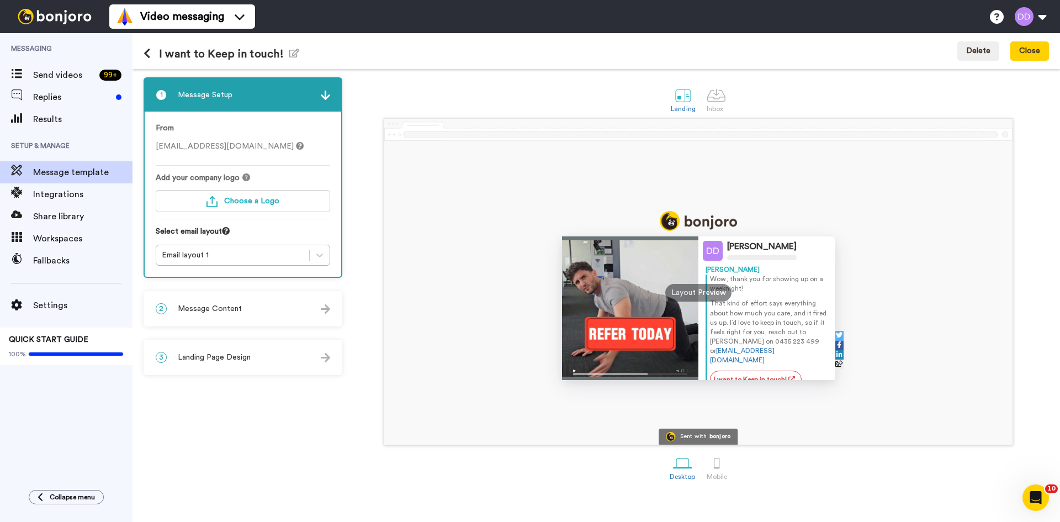
click at [246, 325] on div "2 Message Content Personalise your message so your customers take action. Subje…" at bounding box center [243, 308] width 199 height 35
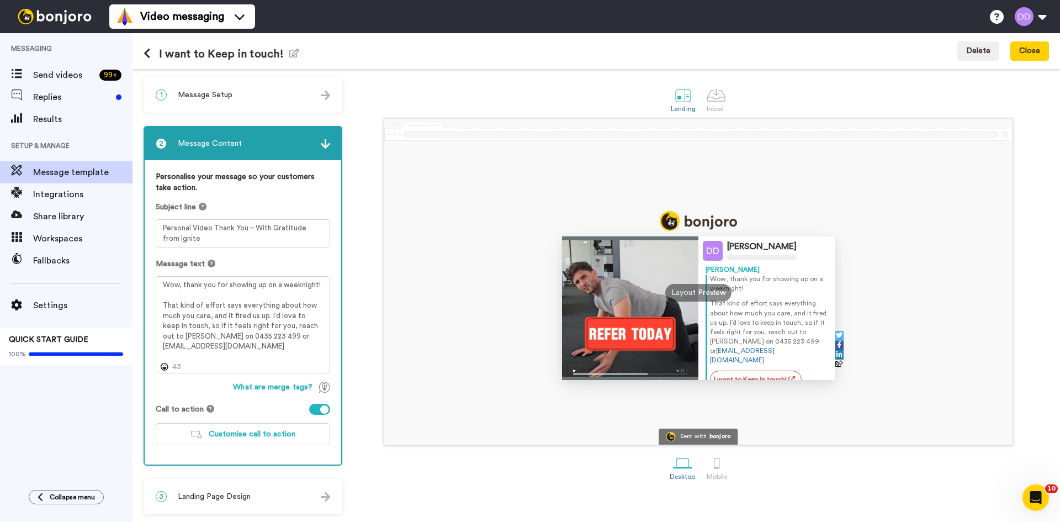
click at [361, 141] on div "[PERSON_NAME] [PERSON_NAME], thank you for showing up on a weeknight! That kind…" at bounding box center [698, 281] width 701 height 327
drag, startPoint x: 213, startPoint y: 228, endPoint x: 241, endPoint y: 226, distance: 28.2
click at [241, 226] on textarea "Personal Video Thank You – With Gratitude from Ignite" at bounding box center [243, 233] width 175 height 28
click at [247, 226] on textarea "Personal Video Thank You – With Gratitude from Ignite" at bounding box center [243, 233] width 175 height 28
drag, startPoint x: 241, startPoint y: 228, endPoint x: 308, endPoint y: 224, distance: 67.5
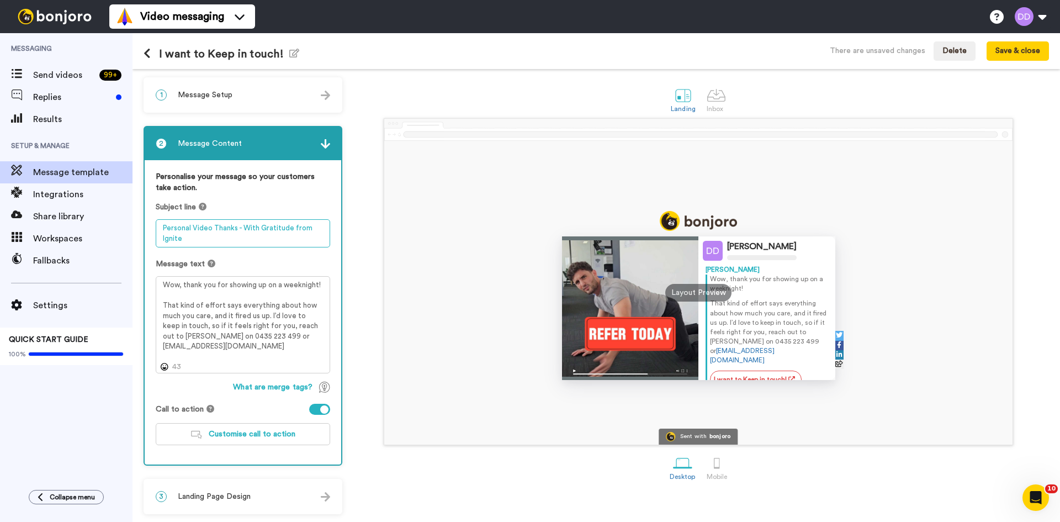
click at [308, 224] on textarea "Personal Video Thanks - With Gratitude from Ignite" at bounding box center [243, 233] width 175 height 28
click at [309, 225] on textarea "Personal Video Thanks - With Gratitude from Ignite" at bounding box center [243, 233] width 175 height 28
drag, startPoint x: 311, startPoint y: 229, endPoint x: 242, endPoint y: 222, distance: 70.0
click at [242, 222] on textarea "Personal Video Thanks - With Gratitude from Ignite" at bounding box center [243, 233] width 175 height 28
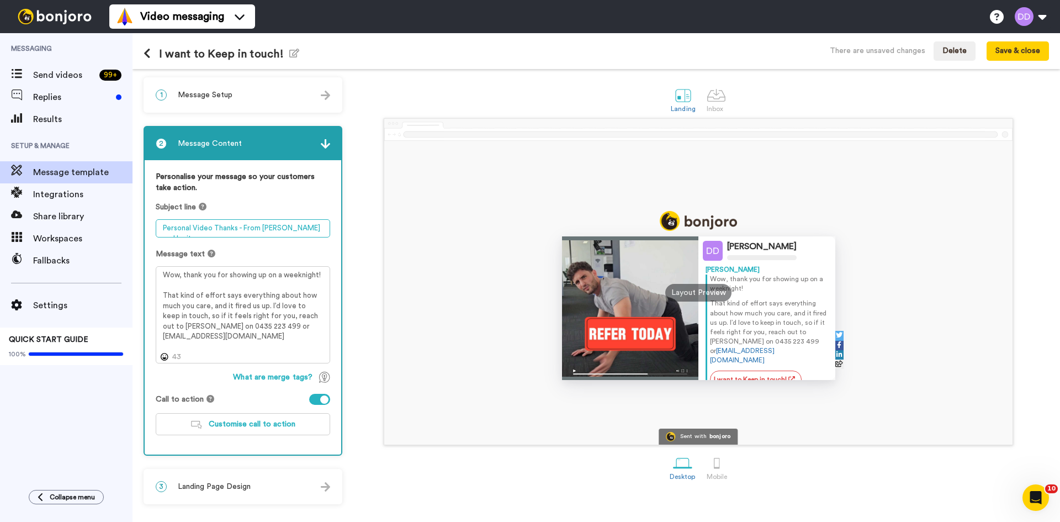
click at [310, 227] on textarea "Personal Video Thanks - From [PERSON_NAME] and Ignite" at bounding box center [243, 228] width 175 height 18
type textarea "Personal Video Thanks - From [PERSON_NAME] and IGNITE"
click at [277, 487] on div "3 Landing Page Design" at bounding box center [243, 486] width 197 height 33
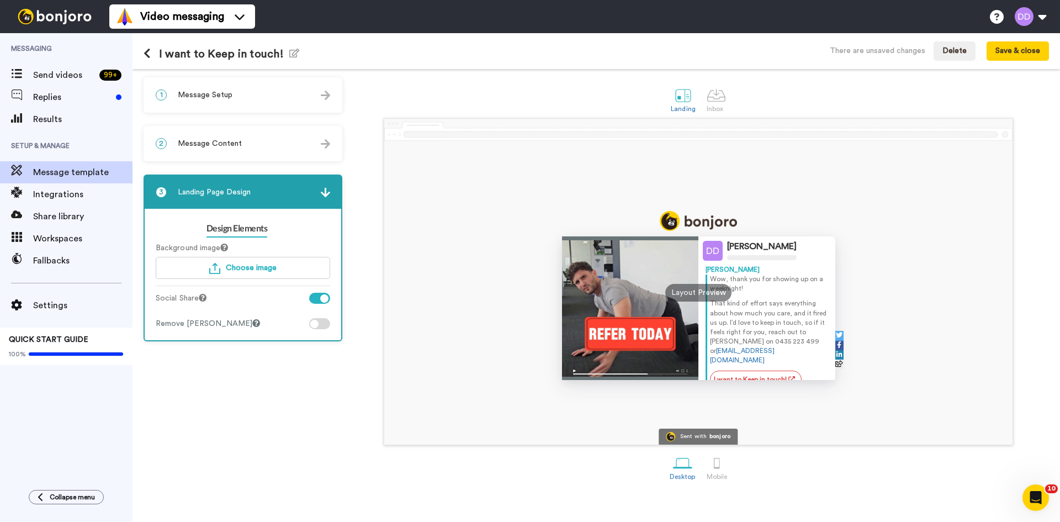
click at [321, 191] on img at bounding box center [325, 192] width 9 height 9
click at [1004, 49] on button "Save & close" at bounding box center [1018, 51] width 62 height 20
